Goal: Communication & Community: Answer question/provide support

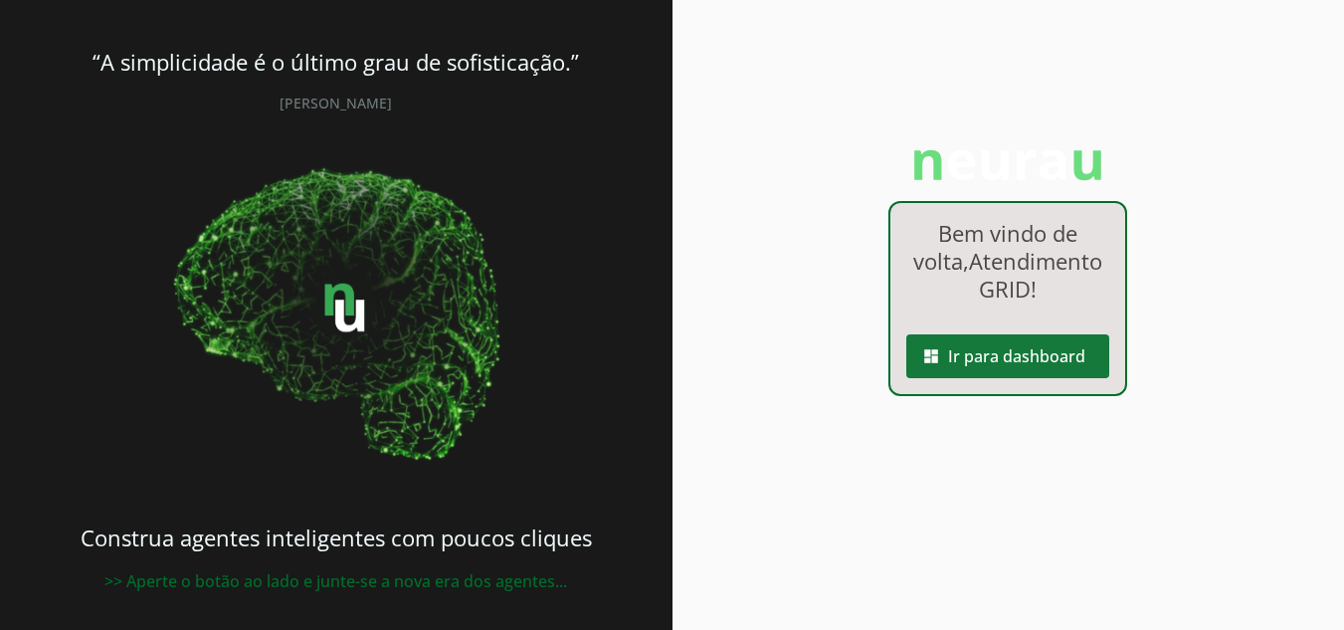
click at [1049, 379] on span at bounding box center [1007, 356] width 203 height 48
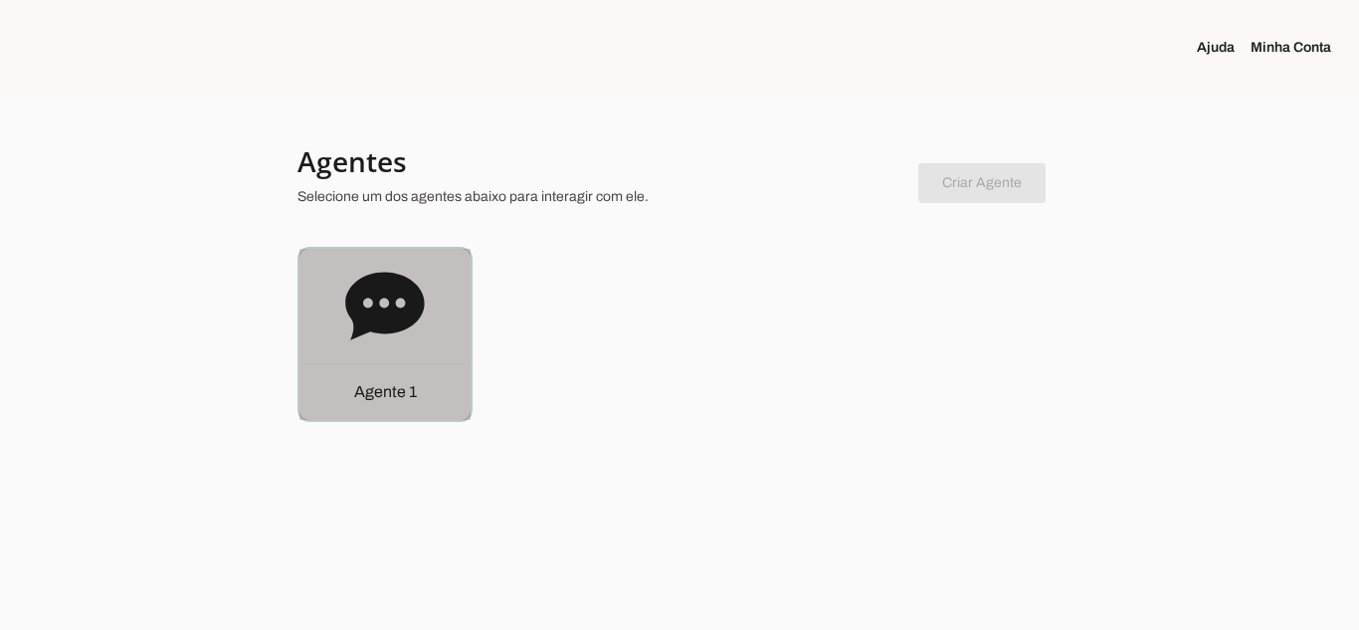
click at [419, 339] on icon at bounding box center [385, 307] width 80 height 80
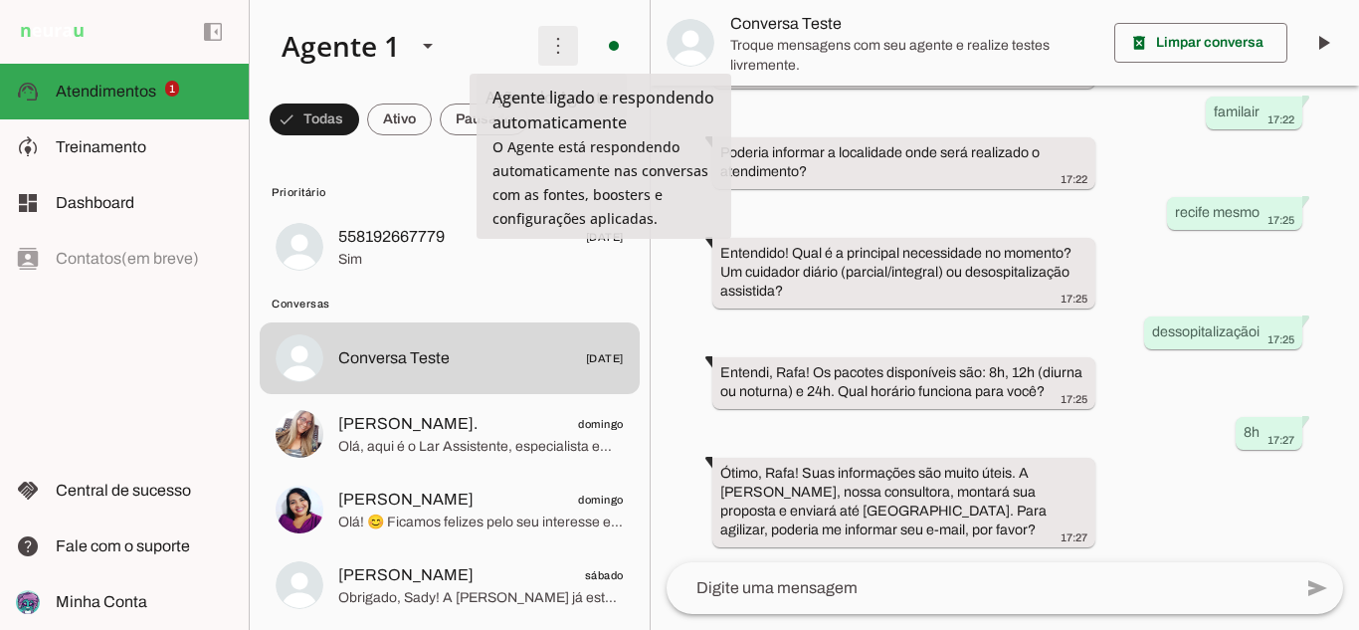
click at [552, 47] on span at bounding box center [558, 46] width 48 height 48
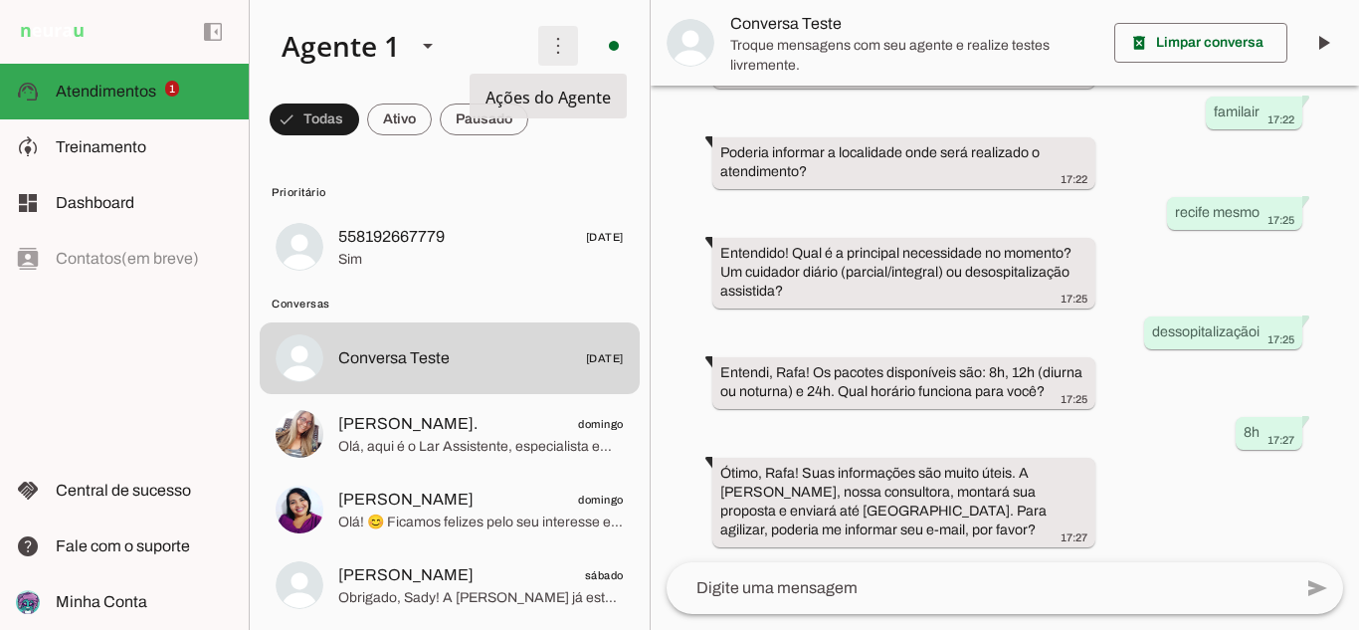
click at [552, 41] on span at bounding box center [558, 46] width 48 height 48
click at [494, 52] on slot at bounding box center [394, 46] width 257 height 68
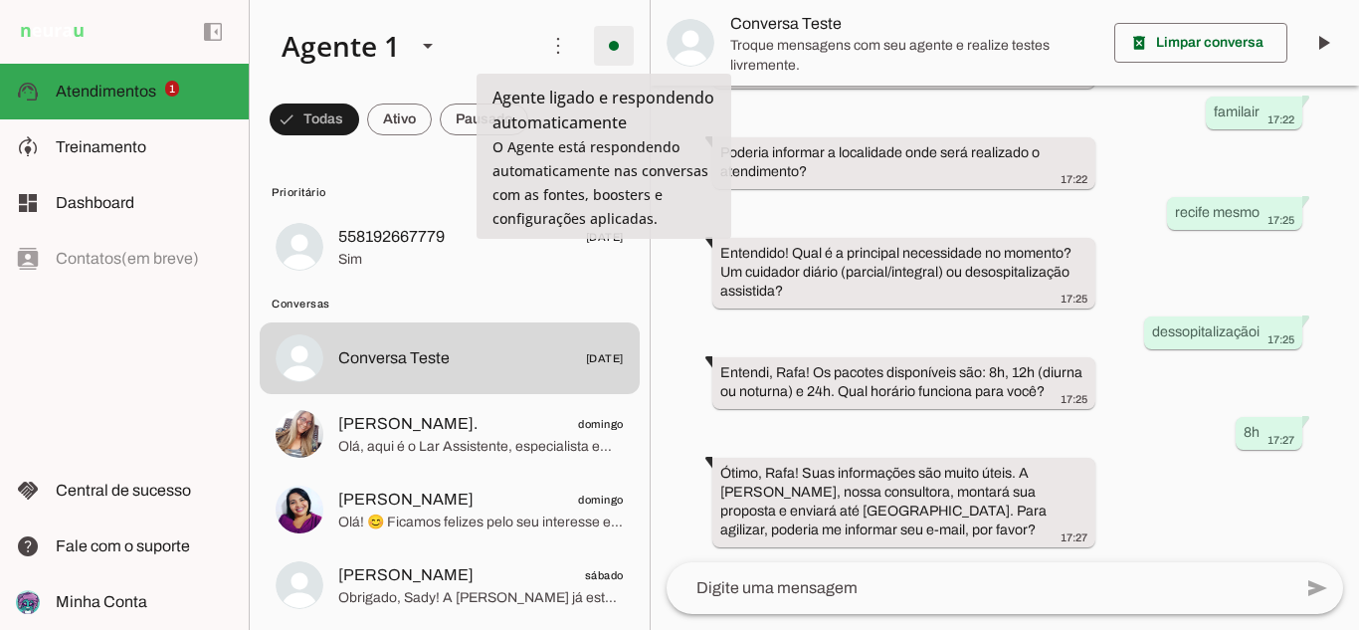
click at [605, 30] on span at bounding box center [614, 46] width 48 height 48
click at [409, 45] on div at bounding box center [428, 46] width 48 height 68
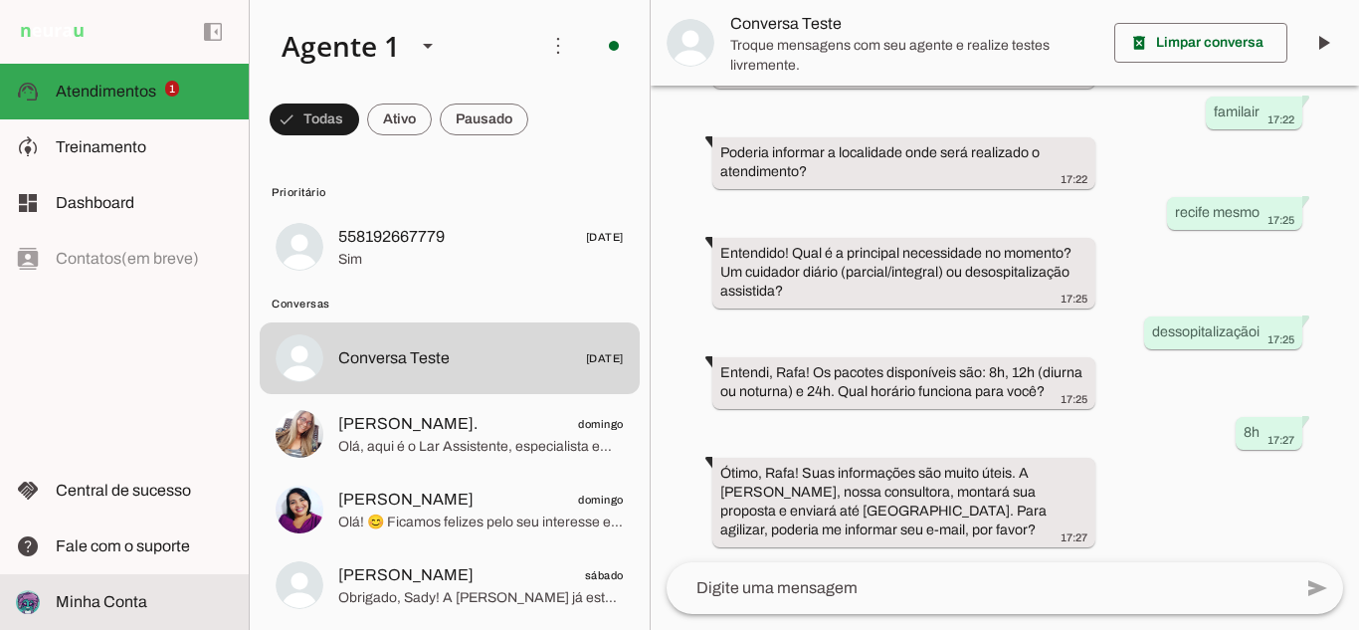
click at [108, 609] on span "Minha Conta" at bounding box center [102, 601] width 92 height 17
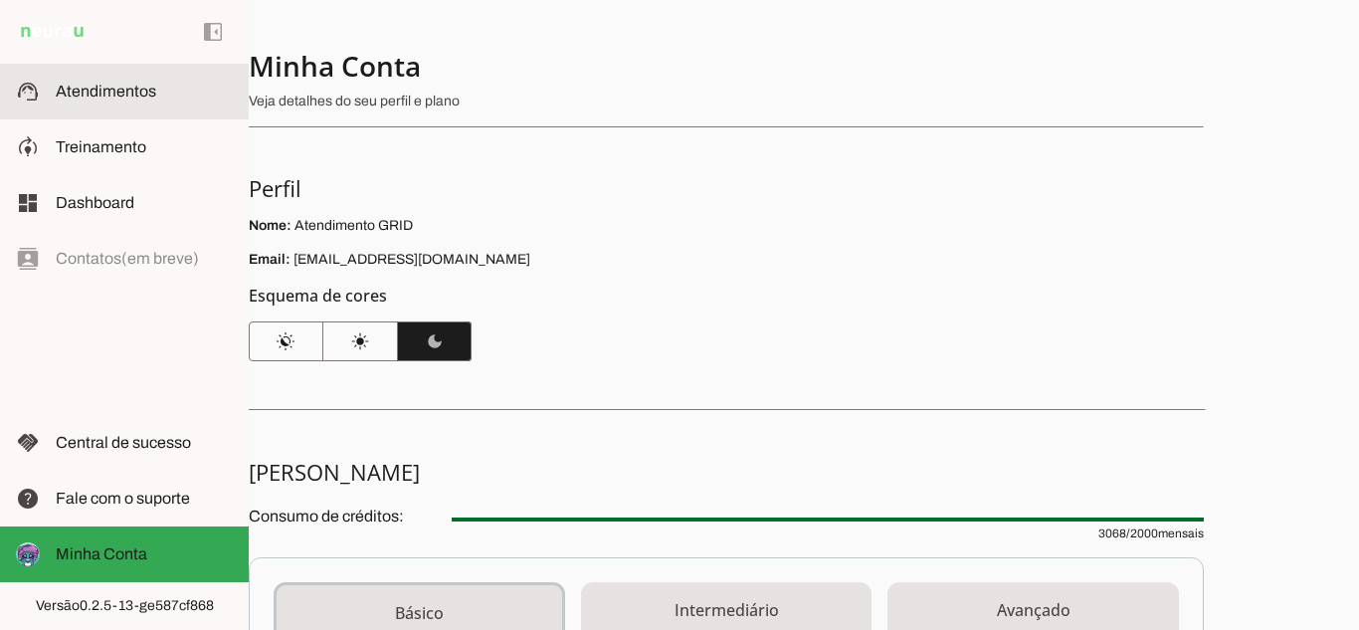
click at [133, 73] on md-item "support_agent Atendimentos Atendimentos" at bounding box center [124, 92] width 249 height 56
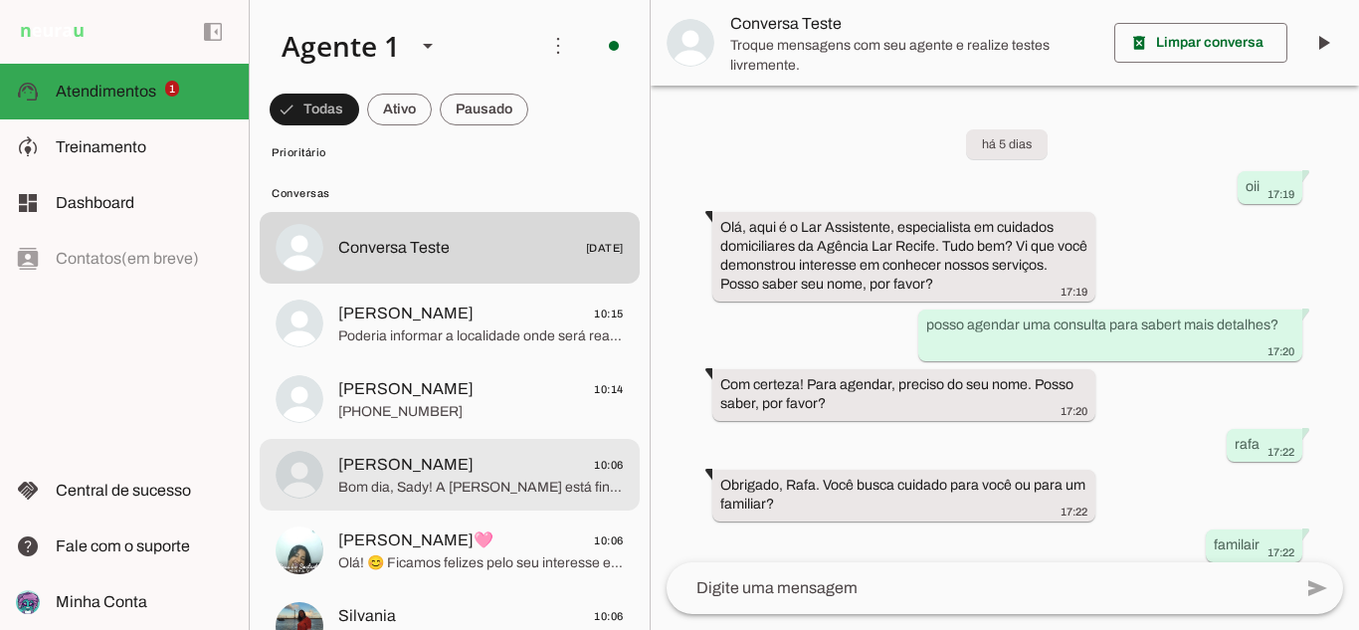
scroll to position [199, 0]
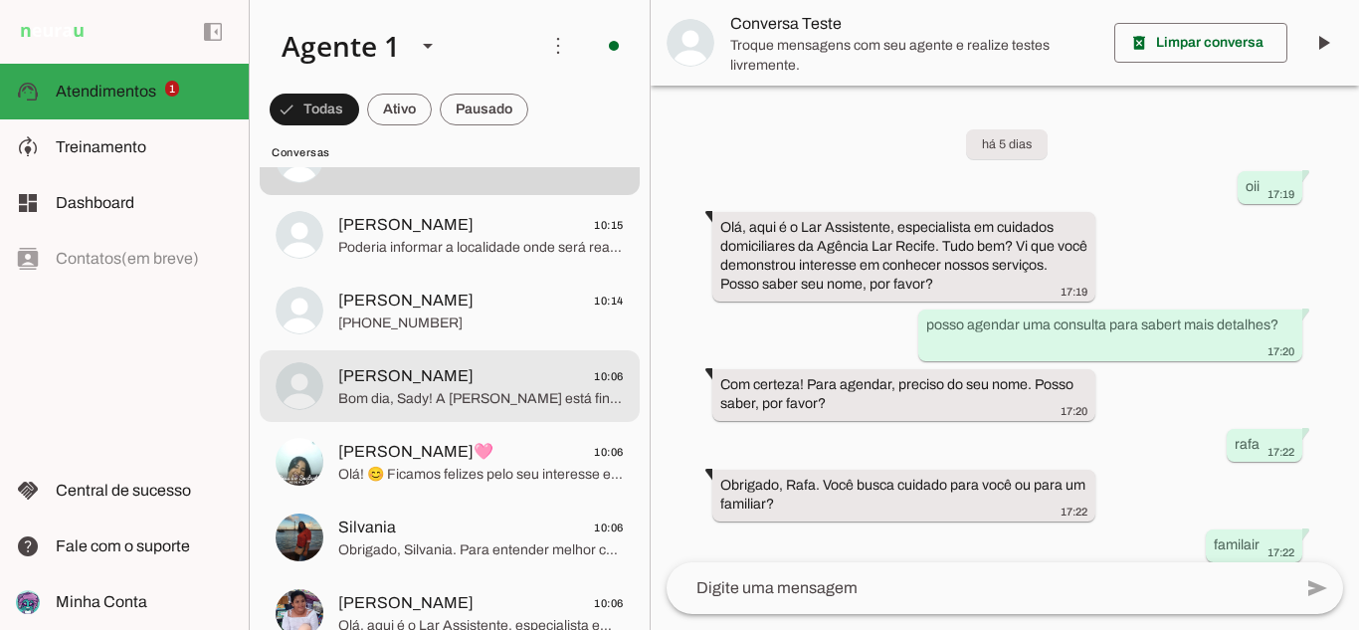
click at [455, 393] on span "Bom dia, Sady! A [PERSON_NAME] está finalizando sua proposta e a enviará até [G…" at bounding box center [481, 399] width 286 height 20
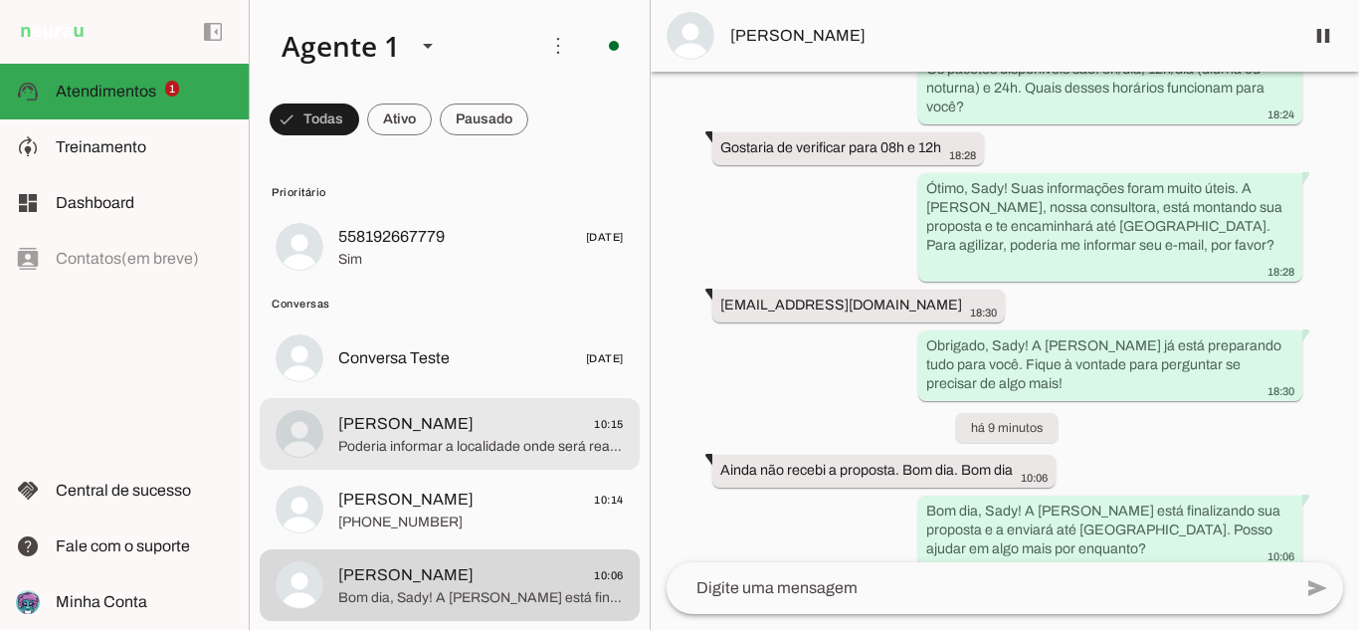
click at [491, 445] on span "Poderia informar a localidade onde será realizado o atendimento?" at bounding box center [481, 447] width 286 height 20
